Goal: Task Accomplishment & Management: Use online tool/utility

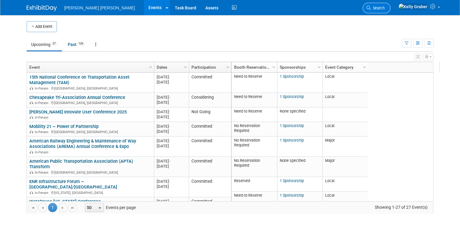
click at [385, 6] on span "Search" at bounding box center [378, 8] width 14 height 5
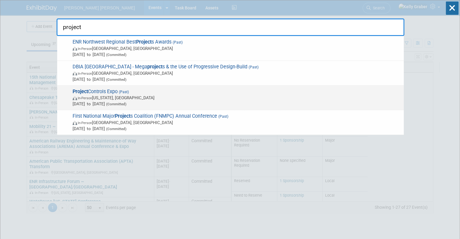
type input "project"
click at [117, 97] on span "In-Person Washington, DC" at bounding box center [237, 98] width 328 height 6
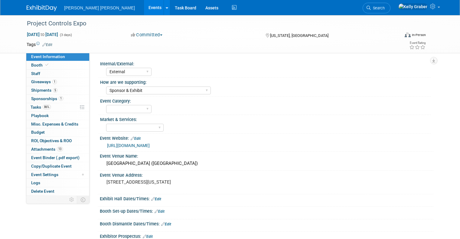
select select "External"
select select "Sponsor & Exhibit"
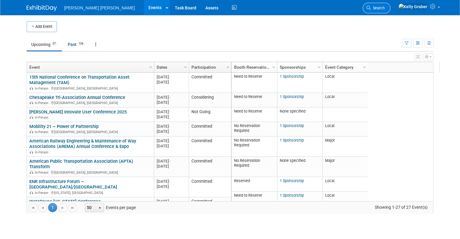
click at [390, 4] on link "Search" at bounding box center [376, 8] width 28 height 11
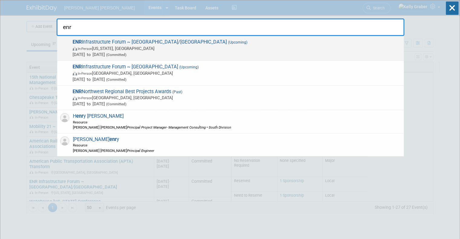
type input "enr"
click at [122, 42] on span "ENR Infrastructure Forum ~ [GEOGRAPHIC_DATA]/[GEOGRAPHIC_DATA] (Upcoming) In-Pe…" at bounding box center [236, 48] width 330 height 18
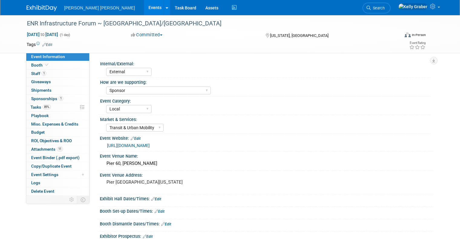
select select "External"
select select "Sponsor"
select select "Local"
select select "Transit & Urban Mobility"
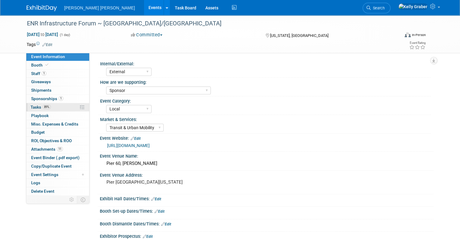
click at [31, 108] on span "Tasks 89%" at bounding box center [41, 107] width 20 height 5
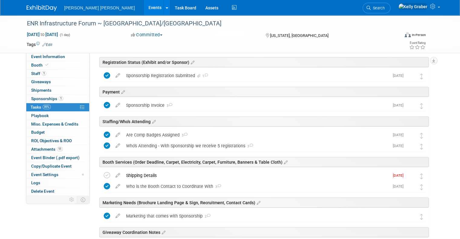
scroll to position [91, 0]
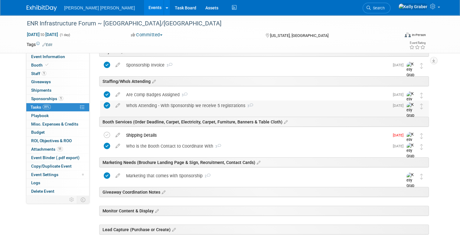
click at [140, 104] on div "Who's Attending - With Sponsorship we receive 5 registrations 3" at bounding box center [256, 105] width 266 height 10
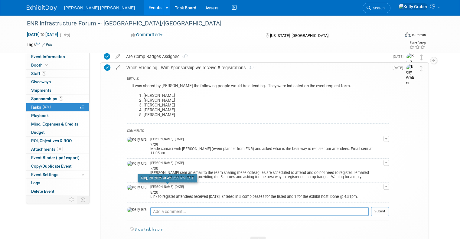
scroll to position [181, 0]
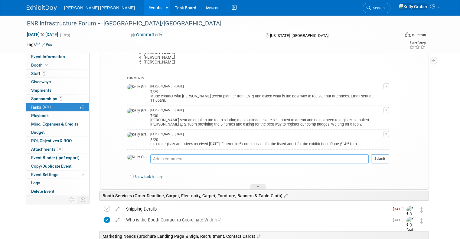
click at [151, 155] on textarea at bounding box center [259, 158] width 218 height 9
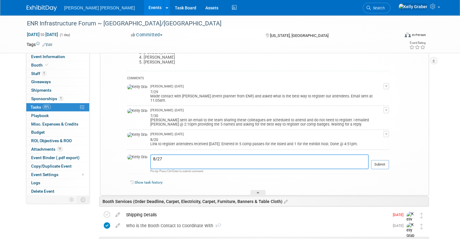
paste textarea "Reassign Frank Facciolo's Badge to Omer Bashir | ENR NY/NJ"
click at [150, 160] on textarea "8/27 Reassign Frank Facciolo's Badge to Omer Bashir | ENR NY/NJ" at bounding box center [259, 161] width 218 height 15
click at [279, 159] on textarea "8/27 Working to reassign Frank Facciolo's Badge to Omer Bashir | ENR NY/NJ" at bounding box center [259, 161] width 218 height 15
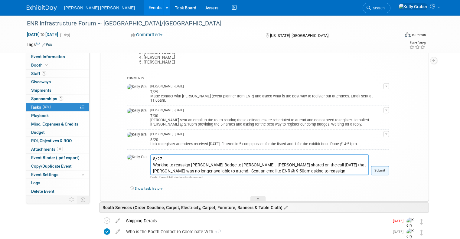
type textarea "8/27 Working to reassign Frank Facciolo's Badge to Omer Bashir. Jorge shared on…"
click at [381, 166] on button "Submit" at bounding box center [380, 170] width 18 height 9
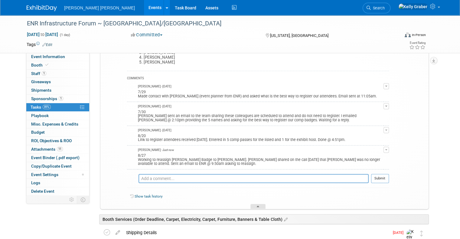
click at [258, 204] on div at bounding box center [257, 206] width 15 height 5
